Goal: Task Accomplishment & Management: Manage account settings

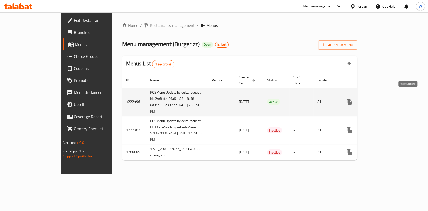
click at [388, 99] on icon "enhanced table" at bounding box center [385, 102] width 6 height 6
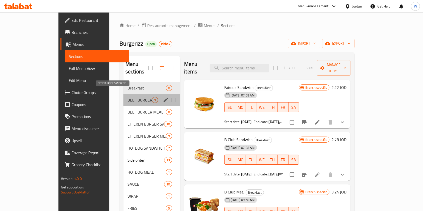
click at [127, 97] on span "BEEF BURGER SANDWITCH" at bounding box center [139, 100] width 24 height 6
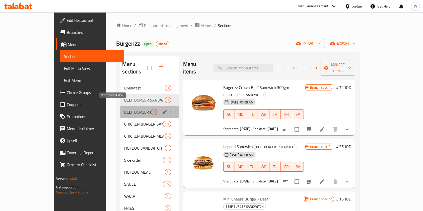
click at [124, 109] on span "BEEF BURGER MEAL" at bounding box center [137, 112] width 26 height 6
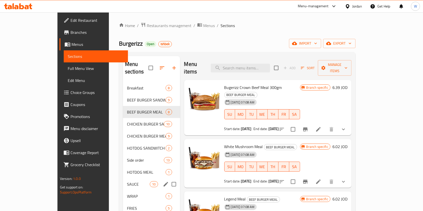
click at [123, 178] on div "SAUCE 10" at bounding box center [151, 184] width 57 height 12
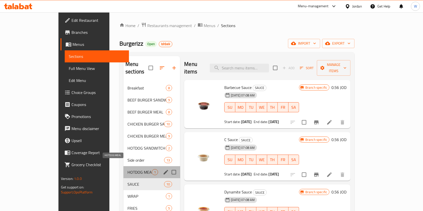
click at [127, 169] on span "HOTDOG MEAL" at bounding box center [139, 172] width 24 height 6
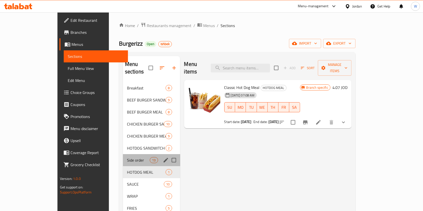
click at [123, 154] on div "Side order 13" at bounding box center [151, 160] width 57 height 12
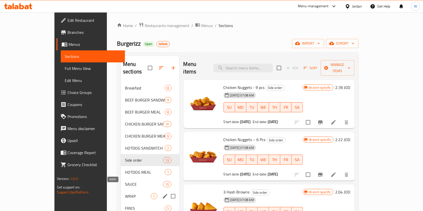
click at [125, 193] on span "WRAP" at bounding box center [138, 196] width 26 height 6
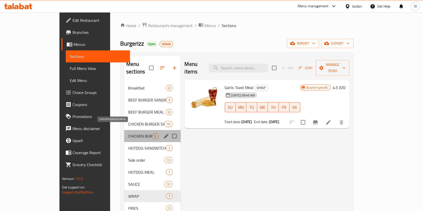
click at [128, 133] on span "CHICKEN BURGER MEAL" at bounding box center [140, 136] width 24 height 6
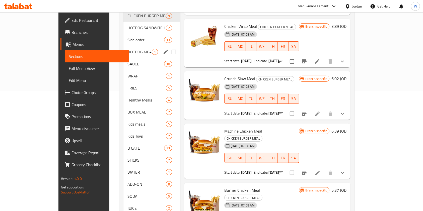
scroll to position [123, 0]
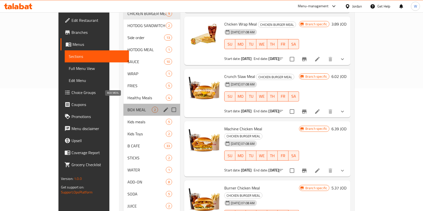
click at [127, 107] on span "BOX MEAL" at bounding box center [139, 110] width 24 height 6
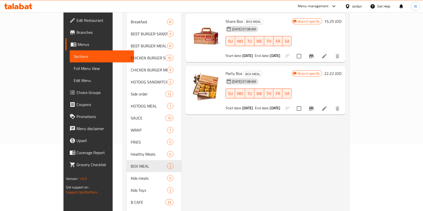
scroll to position [56, 0]
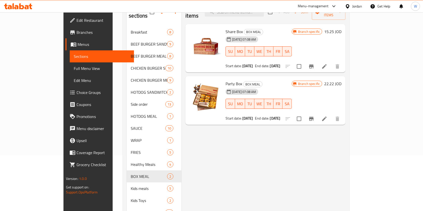
click at [225, 80] on span "Party Box" at bounding box center [233, 84] width 17 height 8
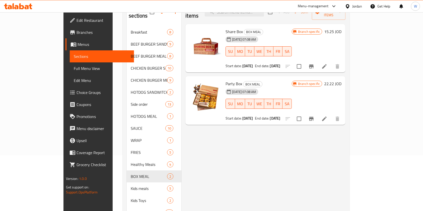
click at [278, 173] on div "Menu items Add Sort Manage items Share Box BOX MEAL [DATE] 07:08 AM SU MO TU WE…" at bounding box center [263, 152] width 164 height 305
